Goal: Complete application form: Complete application form

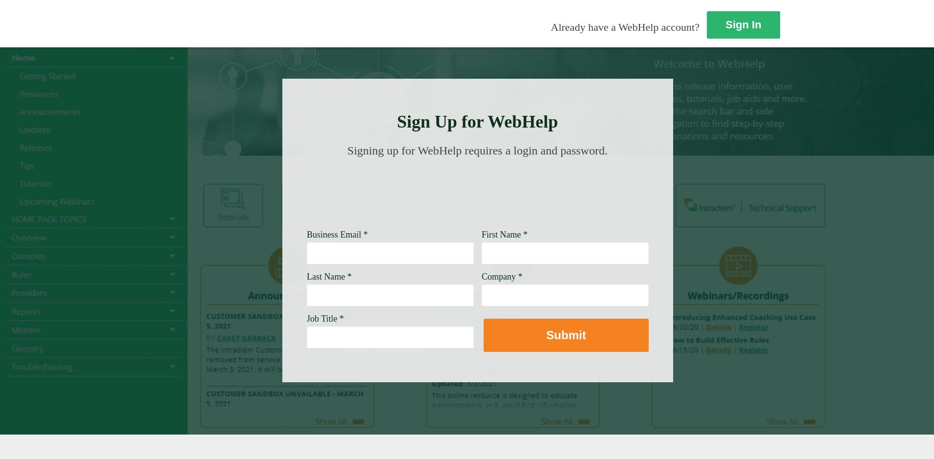
click at [307, 252] on input "Business Email *" at bounding box center [390, 252] width 167 height 22
type input "[PERSON_NAME][EMAIL_ADDRESS][DOMAIN_NAME]"
type input "[PERSON_NAME]"
click at [307, 305] on input "Last Name *" at bounding box center [390, 294] width 167 height 22
type input "Macarandan"
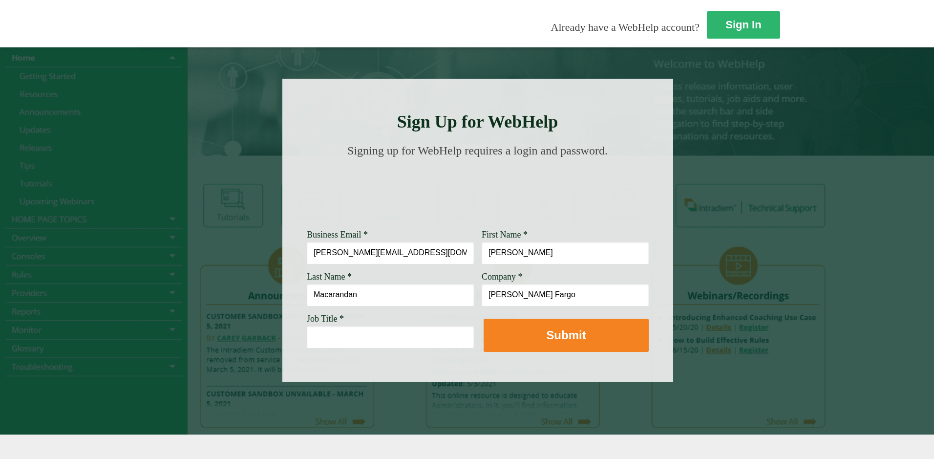
type input "[PERSON_NAME] Fargo"
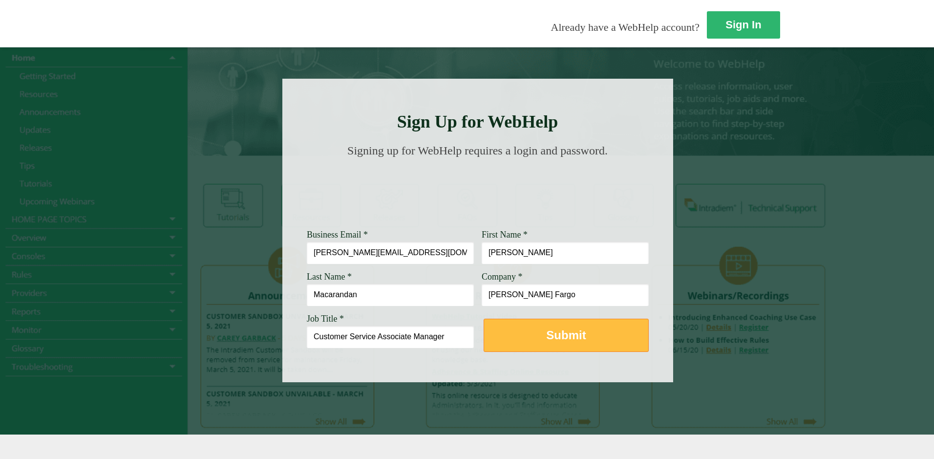
type input "Customer Service Associate Manager"
click at [546, 336] on strong "Submit" at bounding box center [566, 334] width 40 height 13
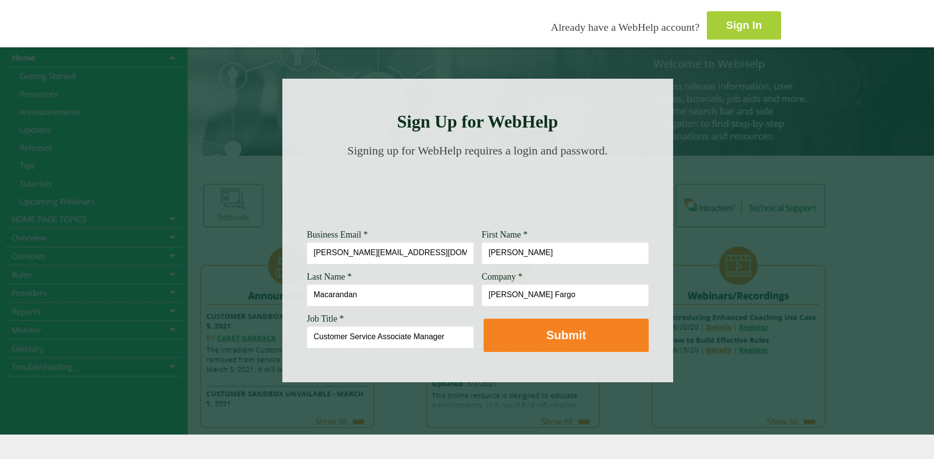
click at [707, 27] on link "Sign In" at bounding box center [744, 25] width 74 height 28
click at [512, 98] on div at bounding box center [477, 230] width 391 height 303
click at [831, 304] on div at bounding box center [467, 240] width 934 height 387
click at [834, 264] on div at bounding box center [467, 240] width 934 height 387
click at [852, 279] on div at bounding box center [467, 240] width 934 height 387
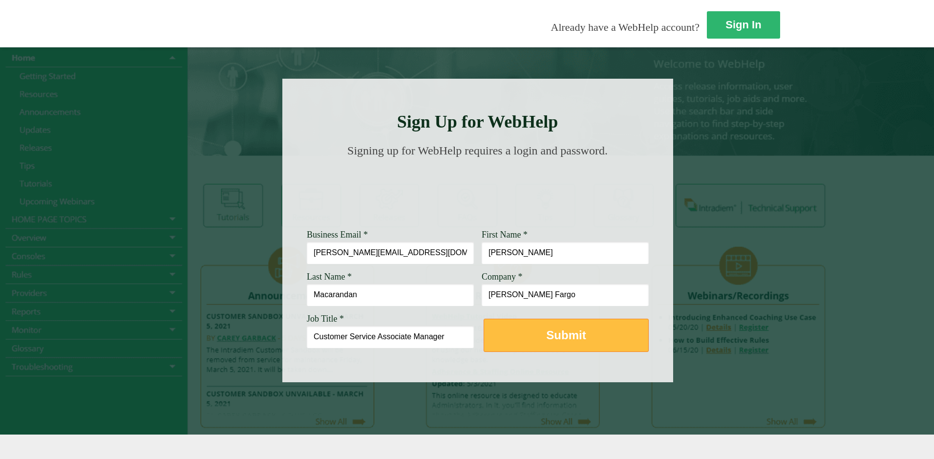
click at [546, 337] on strong "Submit" at bounding box center [566, 334] width 40 height 13
